Goal: Information Seeking & Learning: Find specific fact

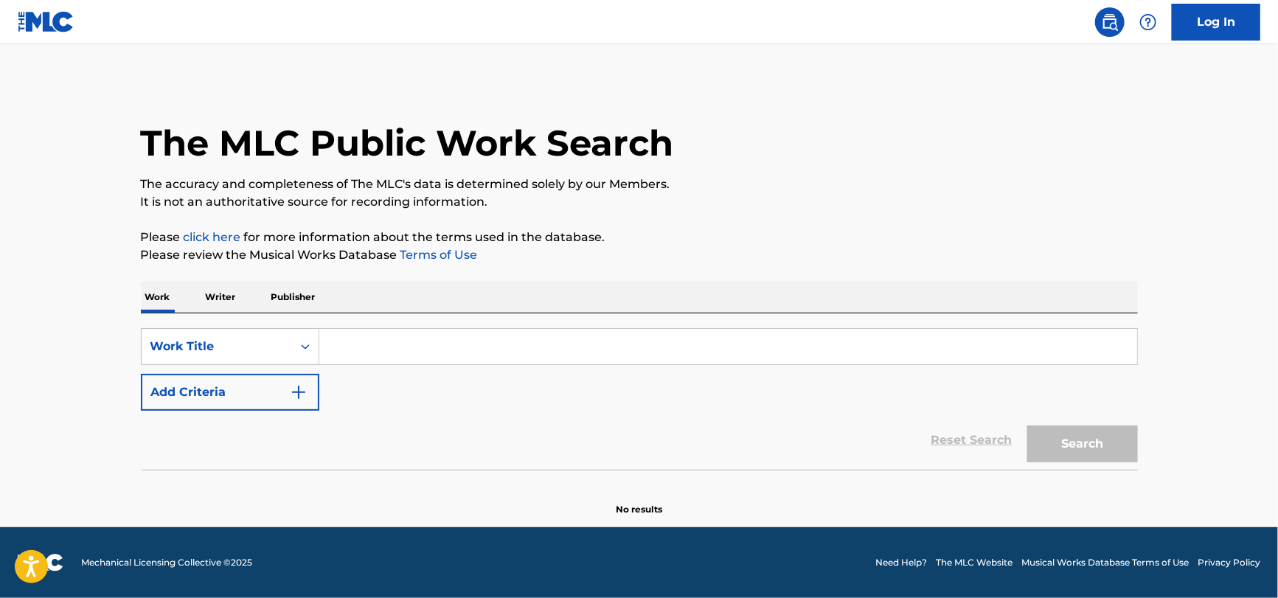
click at [433, 282] on div "Work Writer Publisher" at bounding box center [639, 297] width 997 height 31
click at [410, 332] on input "Search Form" at bounding box center [728, 346] width 818 height 35
paste input "Excuse Me Mr. by [PERSON_NAME]"
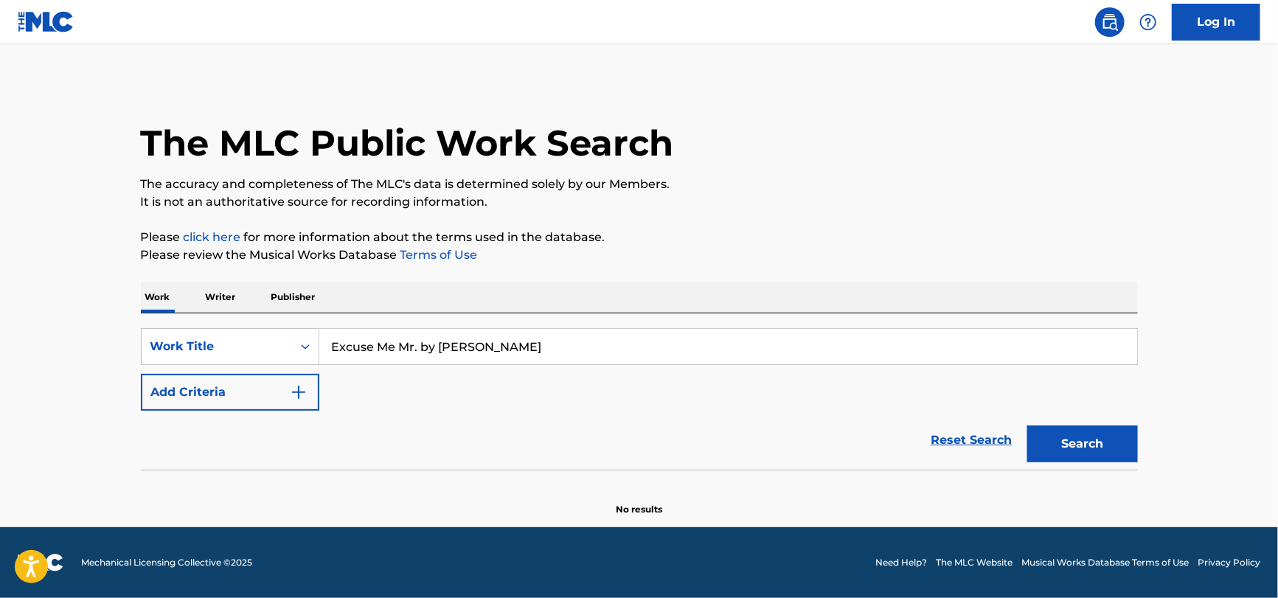
drag, startPoint x: 552, startPoint y: 350, endPoint x: 420, endPoint y: 359, distance: 132.3
click at [420, 359] on input "Excuse Me Mr. by [PERSON_NAME]" at bounding box center [728, 346] width 818 height 35
type input "Excuse Me Mr."
click at [274, 393] on button "Add Criteria" at bounding box center [230, 392] width 179 height 37
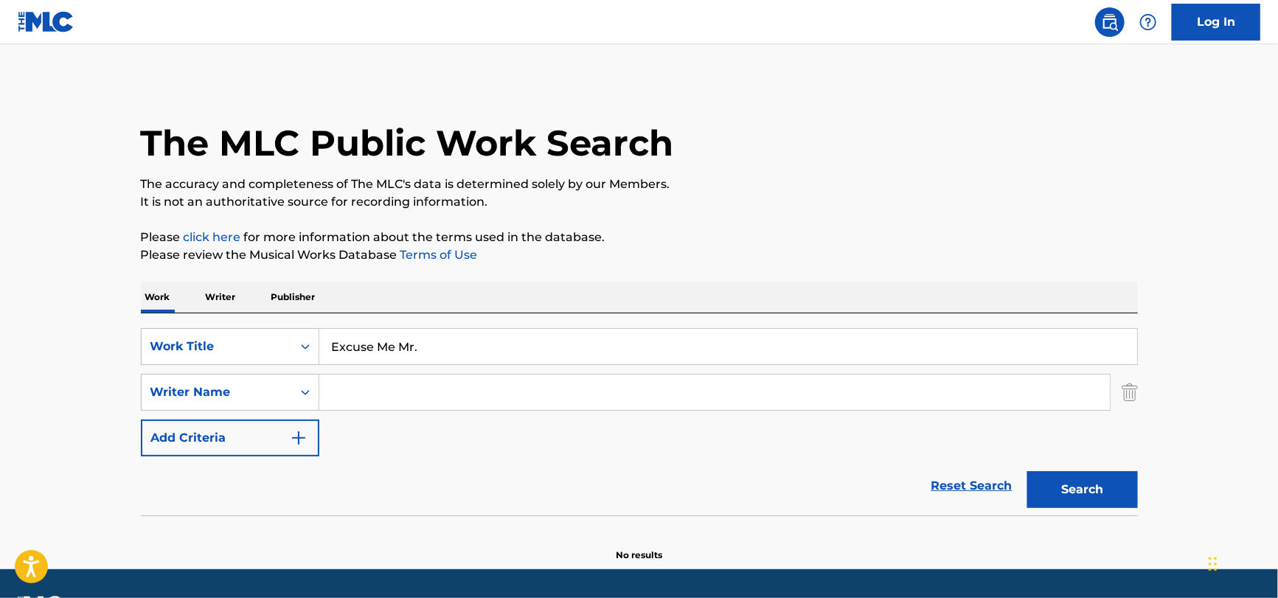
click at [361, 387] on input "Search Form" at bounding box center [714, 392] width 791 height 35
paste input "Excuse Me Mr. by [PERSON_NAME]"
drag, startPoint x: 465, startPoint y: 394, endPoint x: 23, endPoint y: 409, distance: 442.9
click at [0, 418] on html "Accessibility Screen-Reader Guide, Feedback, and Issue Reporting | New window C…" at bounding box center [639, 299] width 1278 height 598
type input "[PERSON_NAME]"
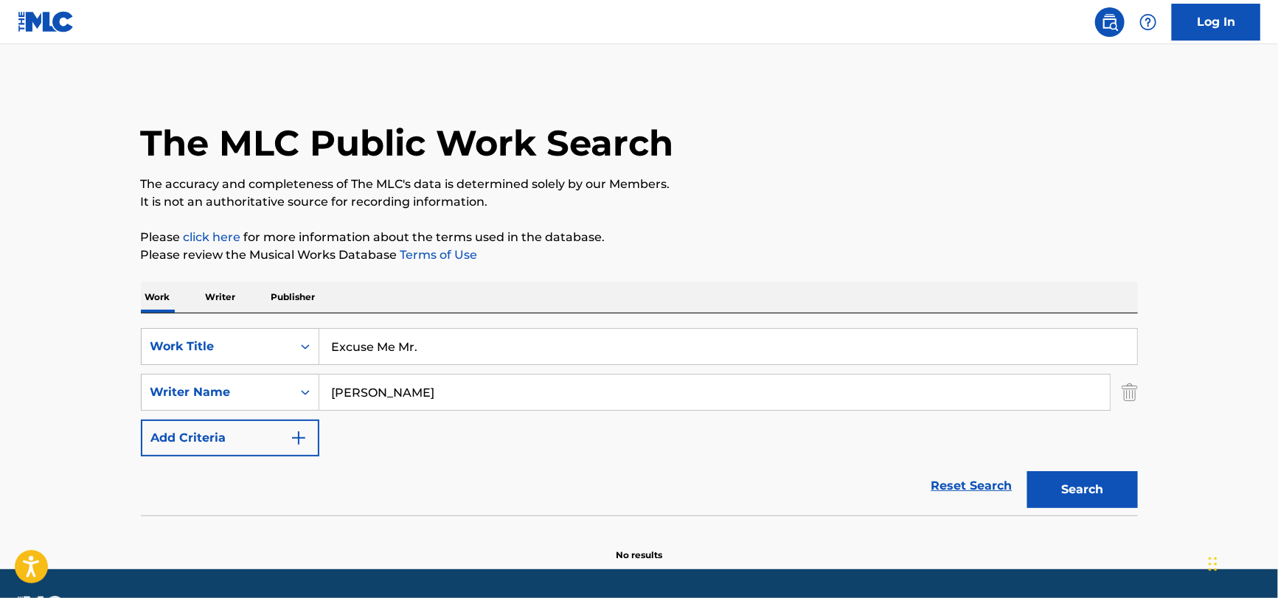
click at [1028, 471] on button "Search" at bounding box center [1083, 489] width 111 height 37
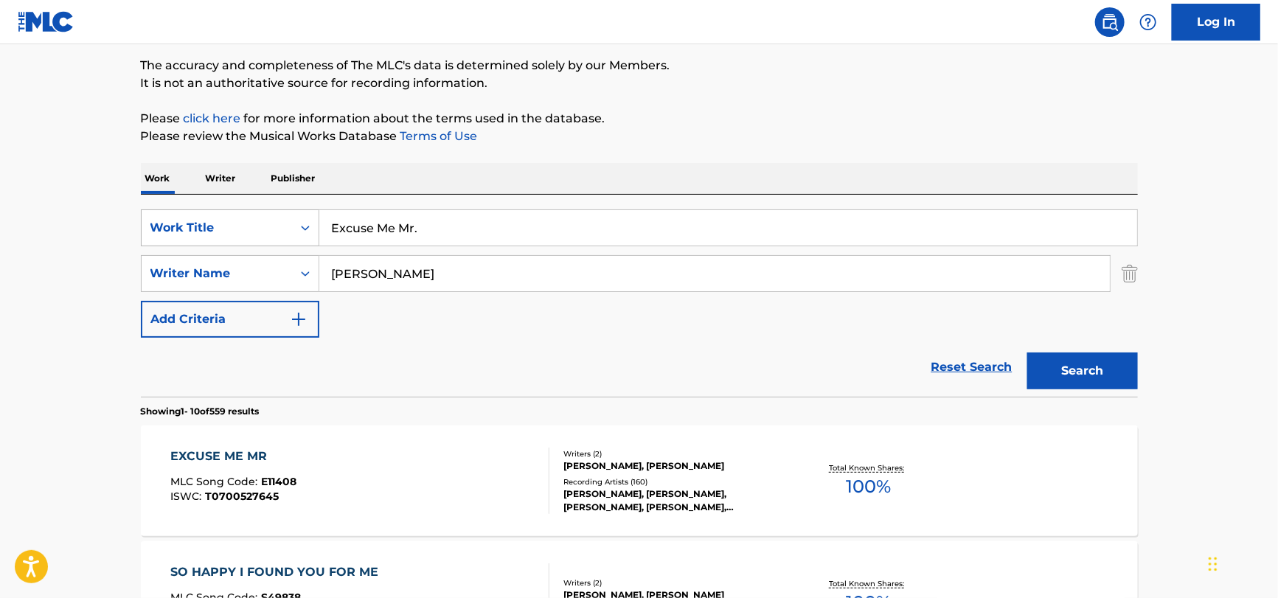
scroll to position [295, 0]
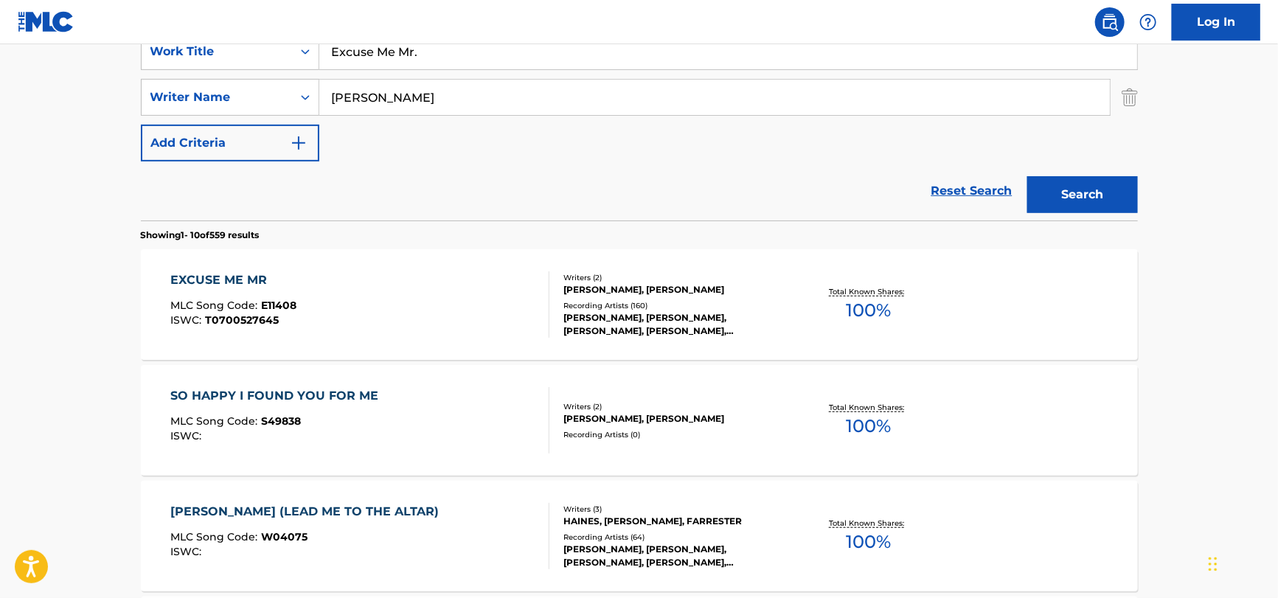
click at [359, 314] on div "EXCUSE ME MR MLC Song Code : E11408 ISWC : T0700527645" at bounding box center [359, 304] width 379 height 66
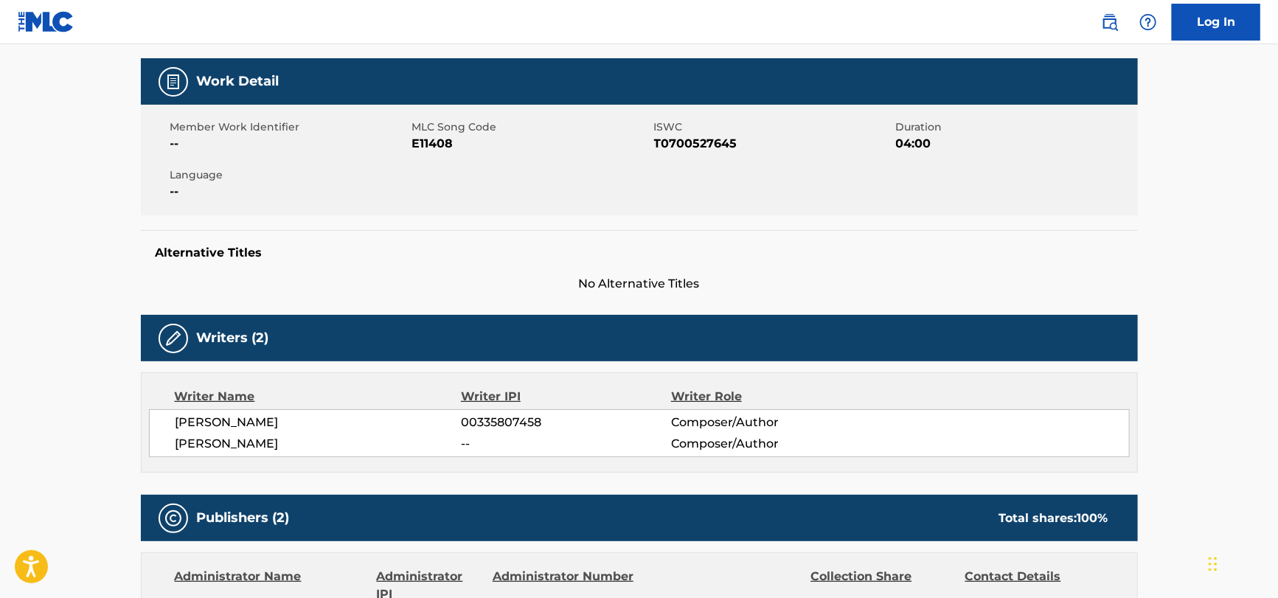
scroll to position [73, 0]
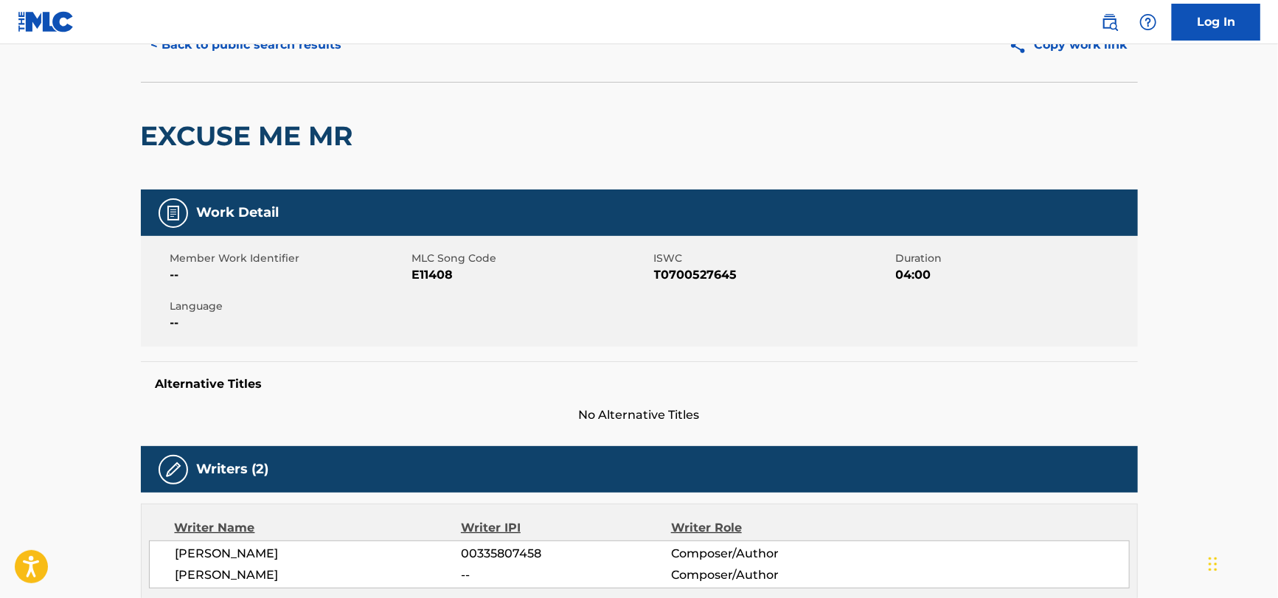
click at [430, 282] on span "E11408" at bounding box center [531, 275] width 238 height 18
copy span "E11408"
click at [702, 280] on span "T0700527645" at bounding box center [773, 275] width 238 height 18
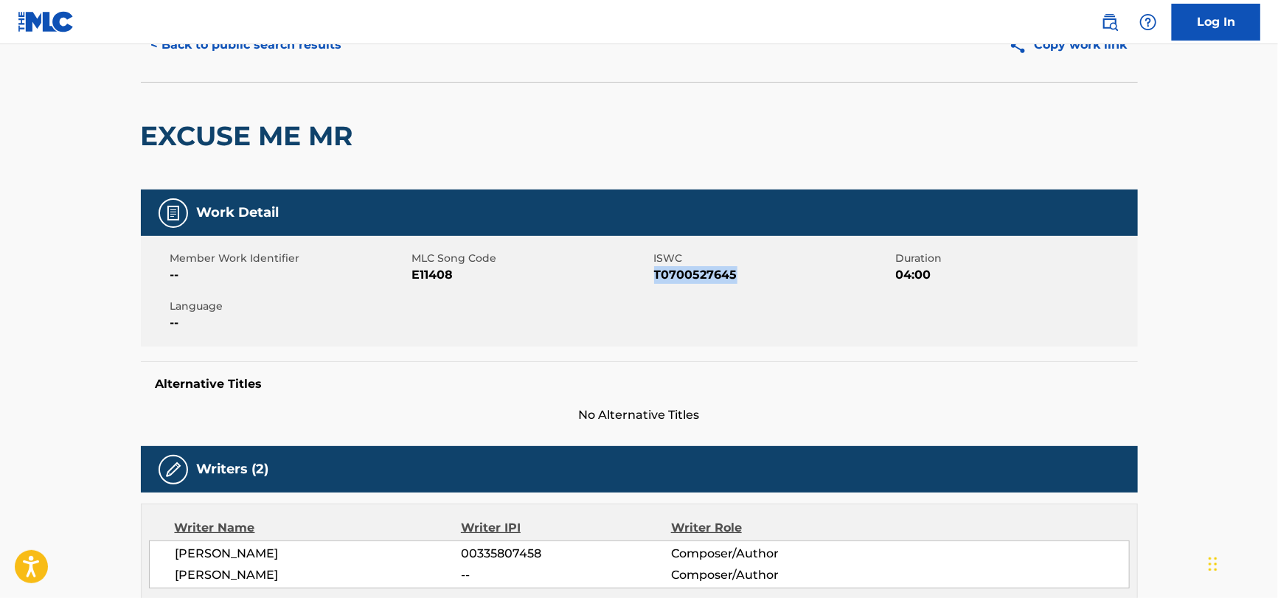
copy span "T0700527645"
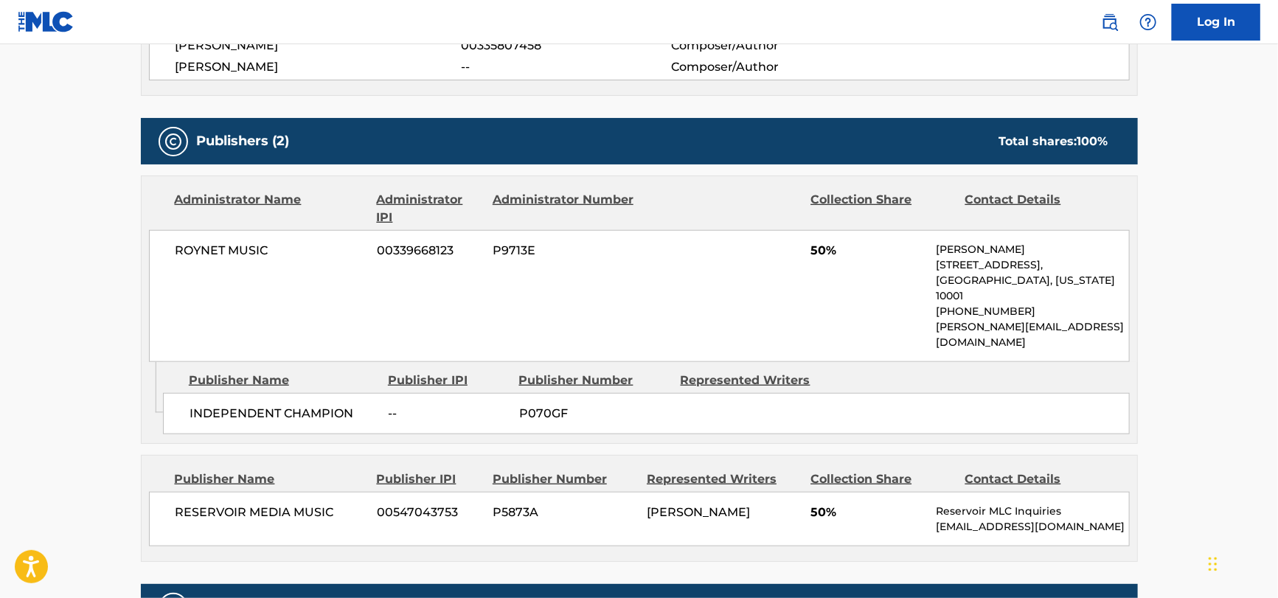
scroll to position [589, 0]
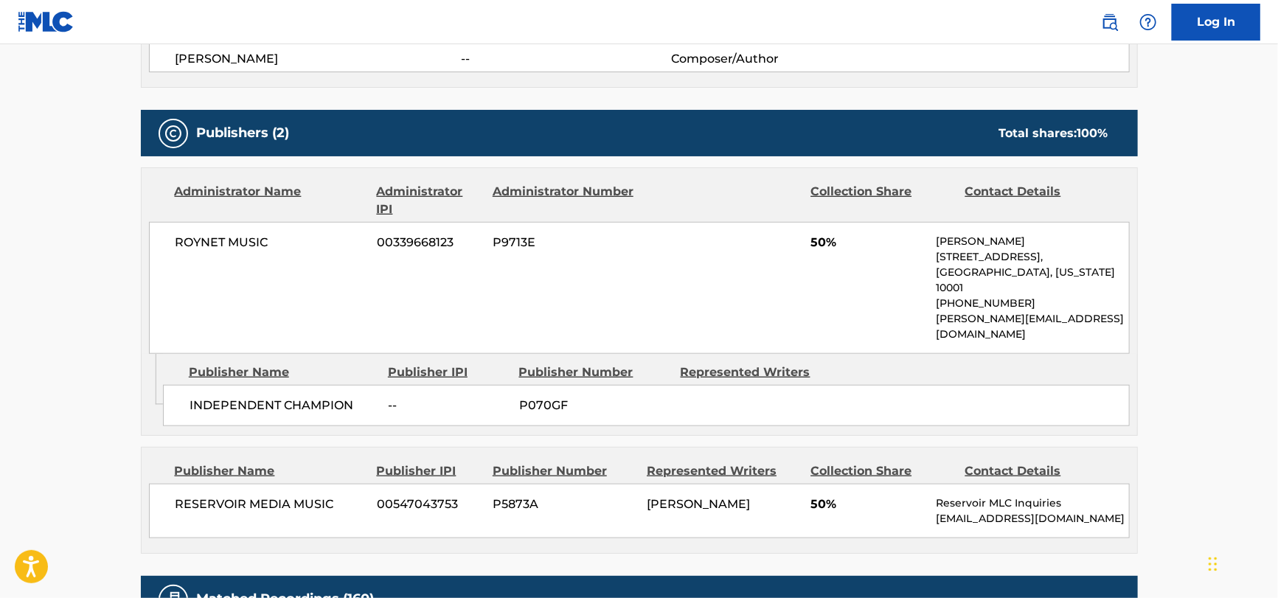
click at [217, 246] on span "ROYNET MUSIC" at bounding box center [271, 243] width 191 height 18
click at [218, 245] on span "ROYNET MUSIC" at bounding box center [271, 243] width 191 height 18
click at [218, 243] on span "ROYNET MUSIC" at bounding box center [271, 243] width 191 height 18
copy div "ROYNET MUSIC"
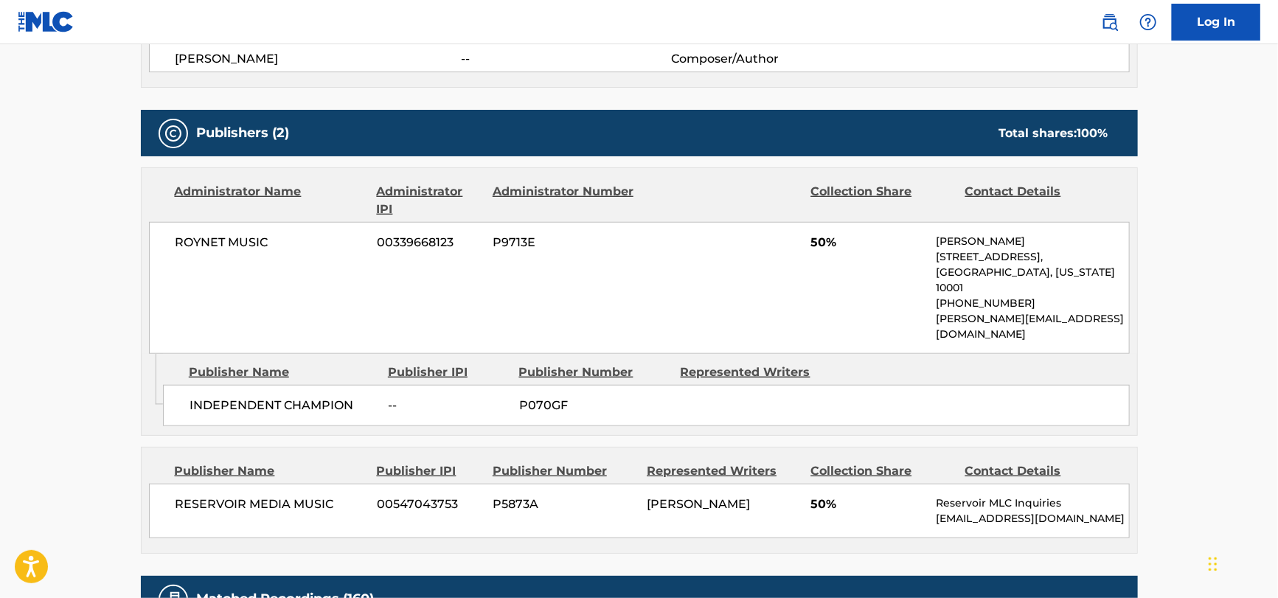
click at [225, 397] on span "INDEPENDENT CHAMPION" at bounding box center [284, 406] width 188 height 18
copy div "INDEPENDENT CHAMPION"
click at [290, 484] on div "RESERVOIR MEDIA MUSIC 00547043753 P5873A [PERSON_NAME] 50% Reservoir MLC Inquir…" at bounding box center [639, 511] width 981 height 55
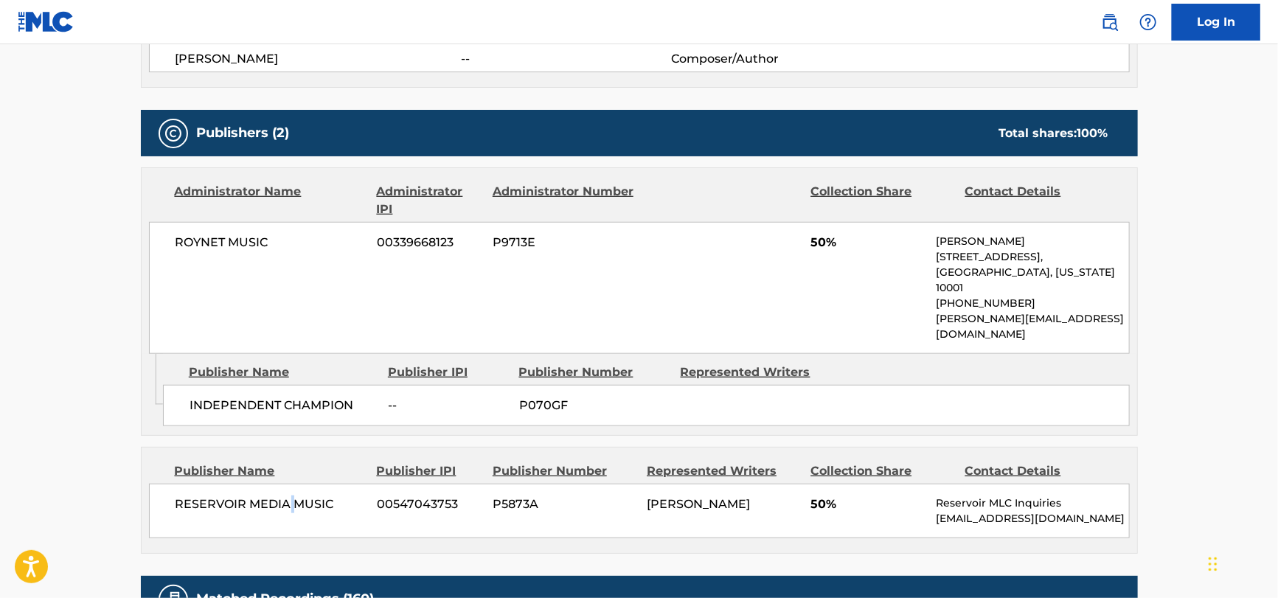
click at [290, 484] on div "RESERVOIR MEDIA MUSIC 00547043753 P5873A [PERSON_NAME] 50% Reservoir MLC Inquir…" at bounding box center [639, 511] width 981 height 55
copy div "RESERVOIR MEDIA MUSIC"
